Goal: Navigation & Orientation: Find specific page/section

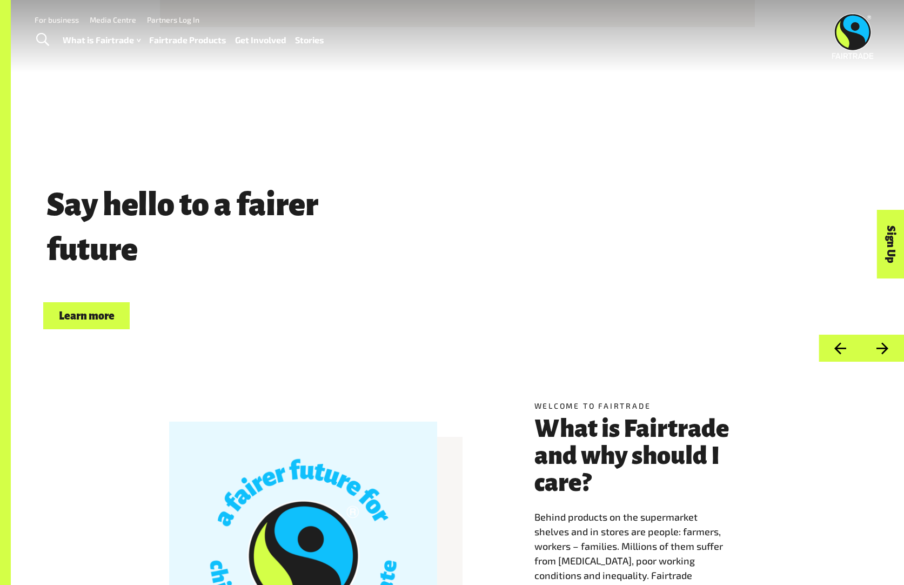
click at [884, 350] on button "Next" at bounding box center [882, 348] width 43 height 28
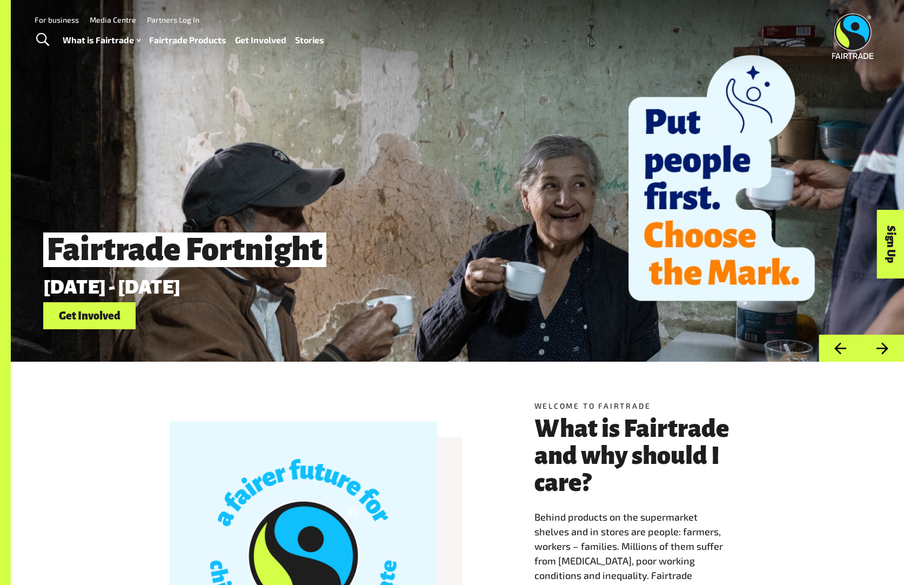
click at [884, 350] on button "Next" at bounding box center [882, 348] width 43 height 28
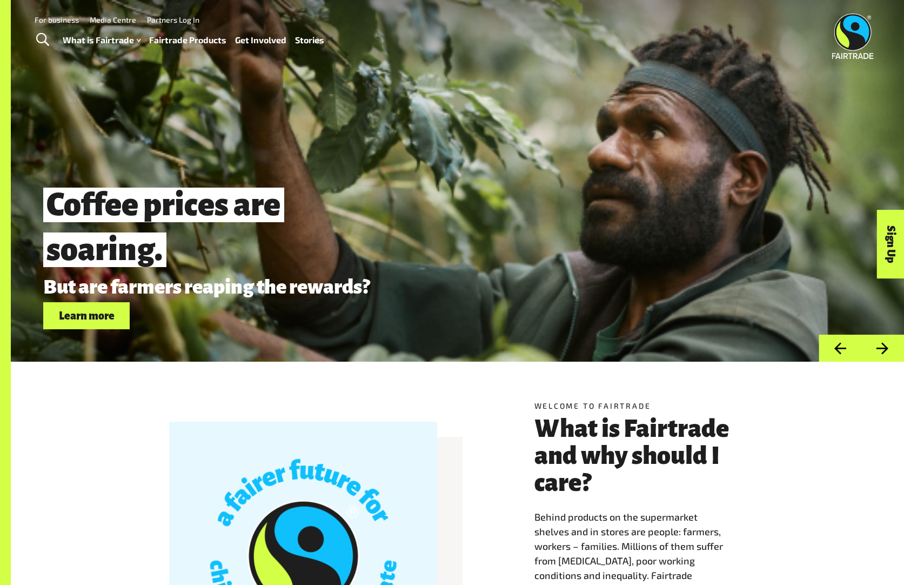
click at [884, 350] on button "Next" at bounding box center [882, 348] width 43 height 28
click at [843, 35] on img at bounding box center [853, 36] width 42 height 45
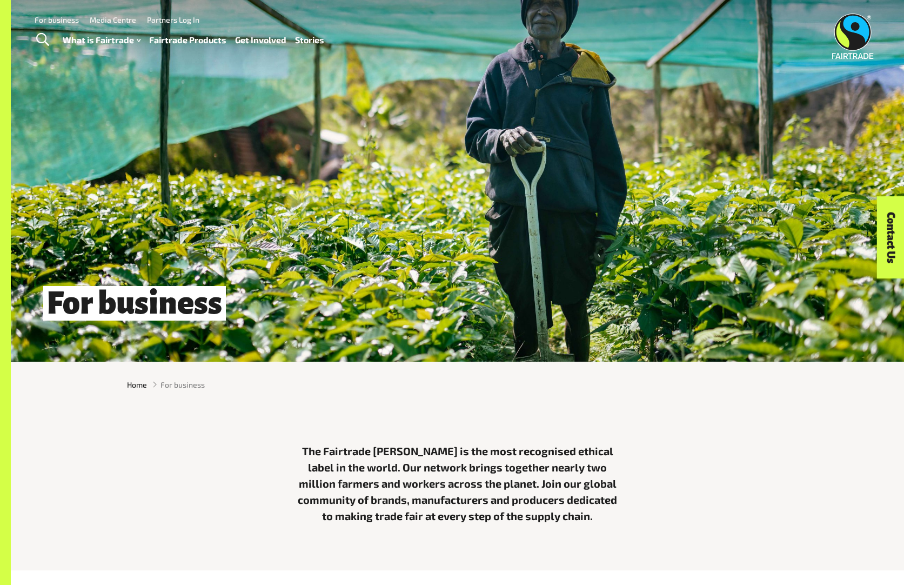
click at [183, 39] on link "Fairtrade Products" at bounding box center [187, 40] width 77 height 16
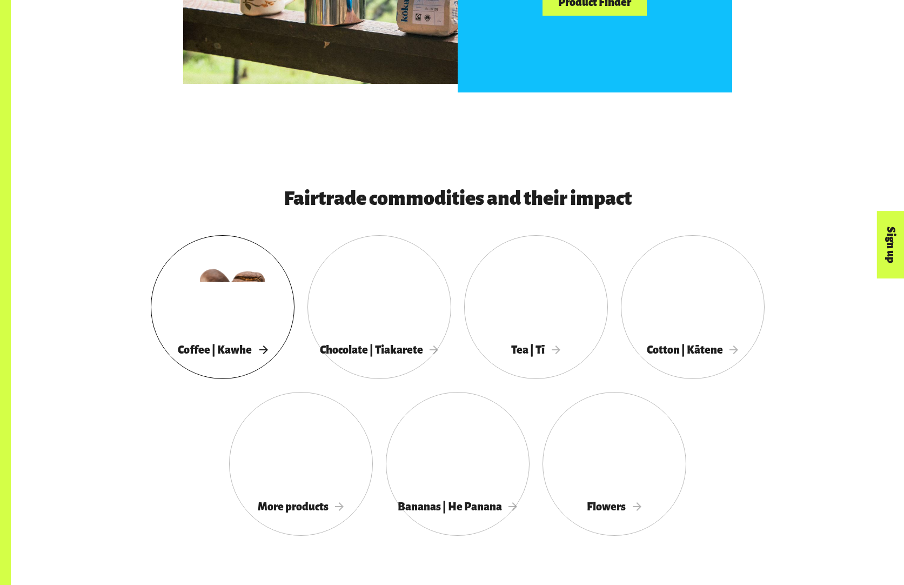
scroll to position [860, 0]
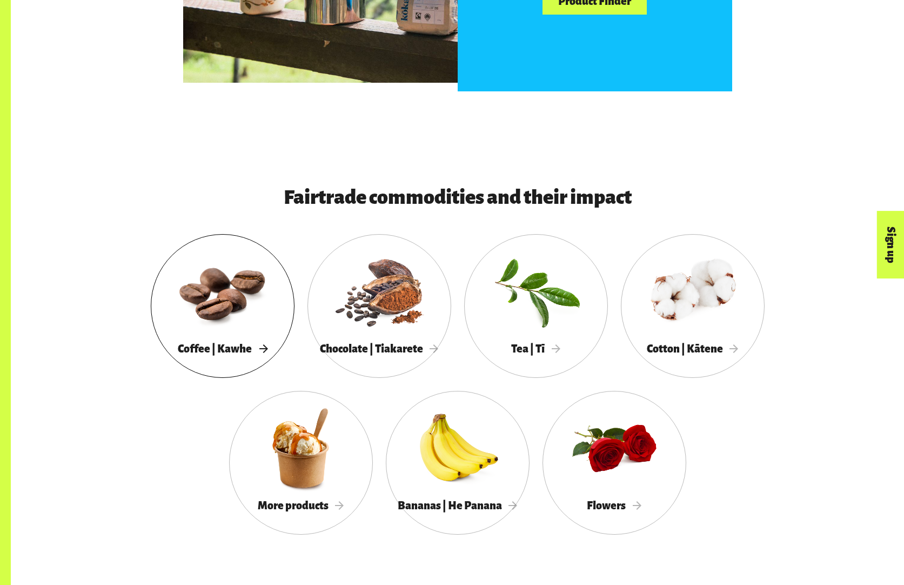
click at [231, 310] on div at bounding box center [223, 290] width 144 height 93
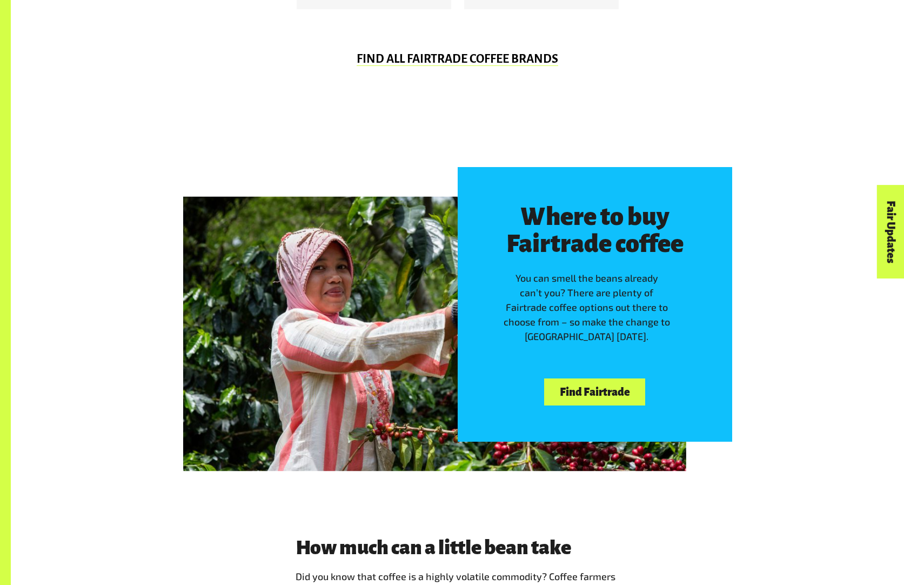
scroll to position [1017, 0]
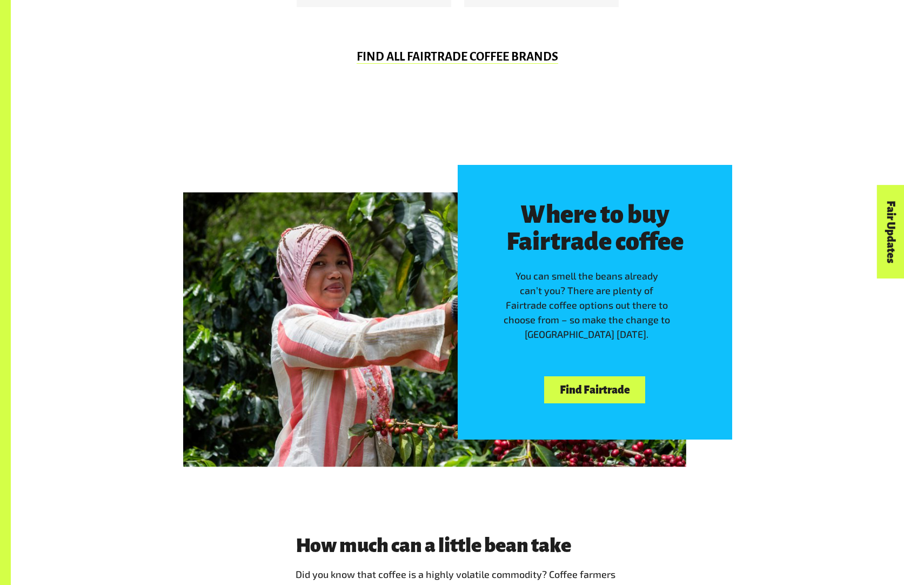
click at [595, 390] on link "Find Fairtrade" at bounding box center [594, 390] width 101 height 28
